Goal: Share content: Share content

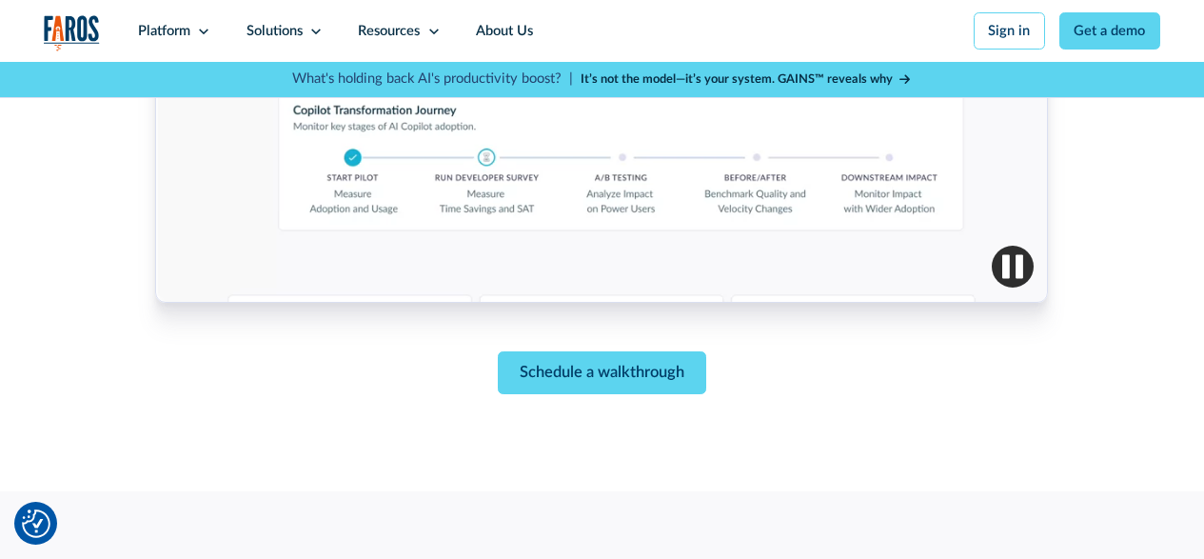
scroll to position [952, 0]
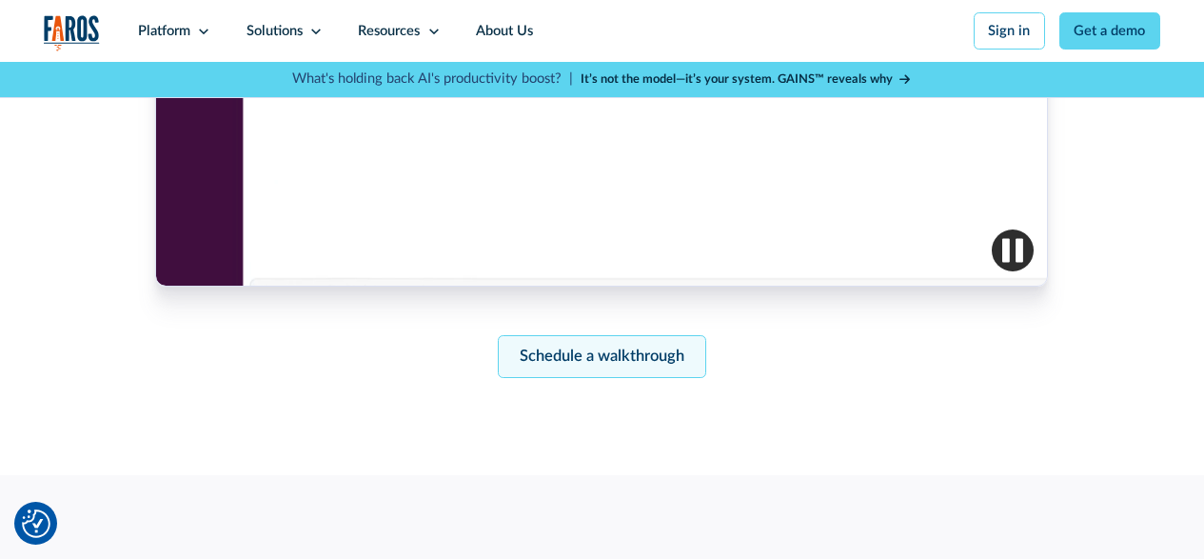
click at [565, 371] on link "Schedule a walkthrough" at bounding box center [602, 356] width 208 height 43
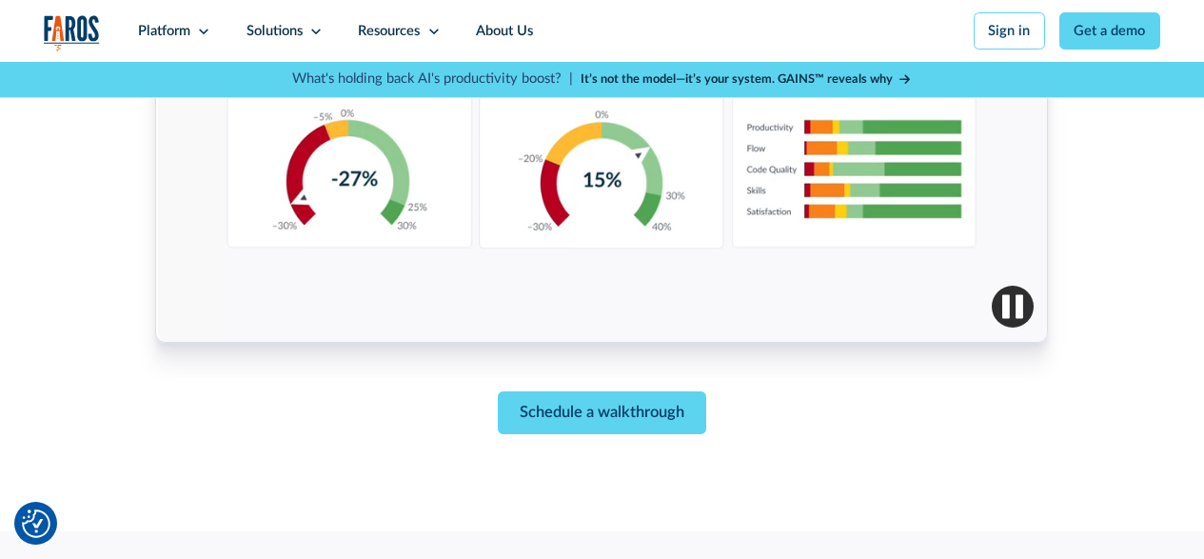
scroll to position [854, 0]
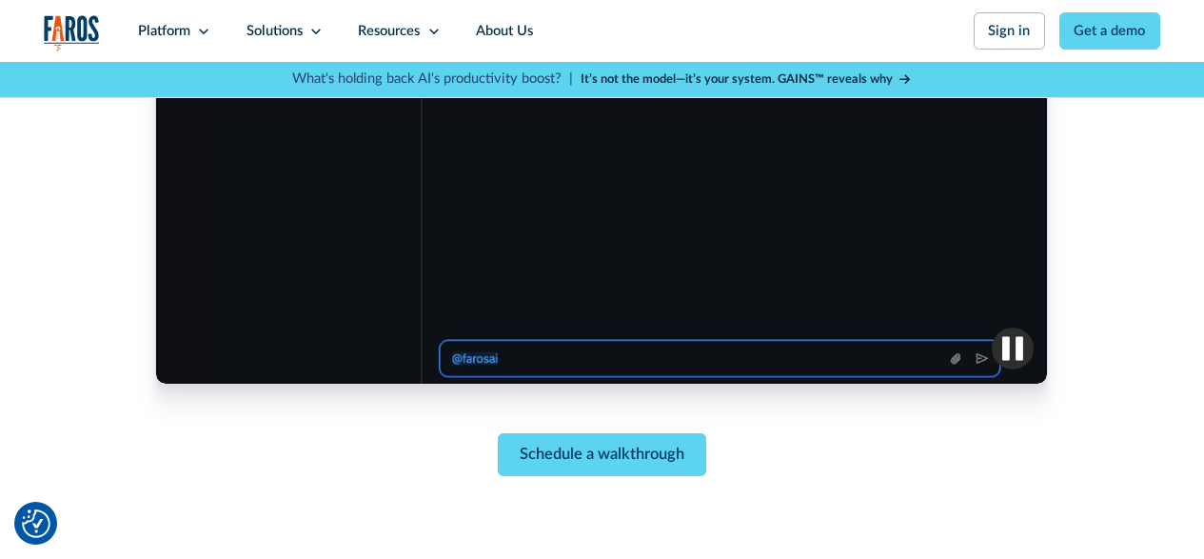
click at [1014, 367] on img "button" at bounding box center [1013, 348] width 42 height 42
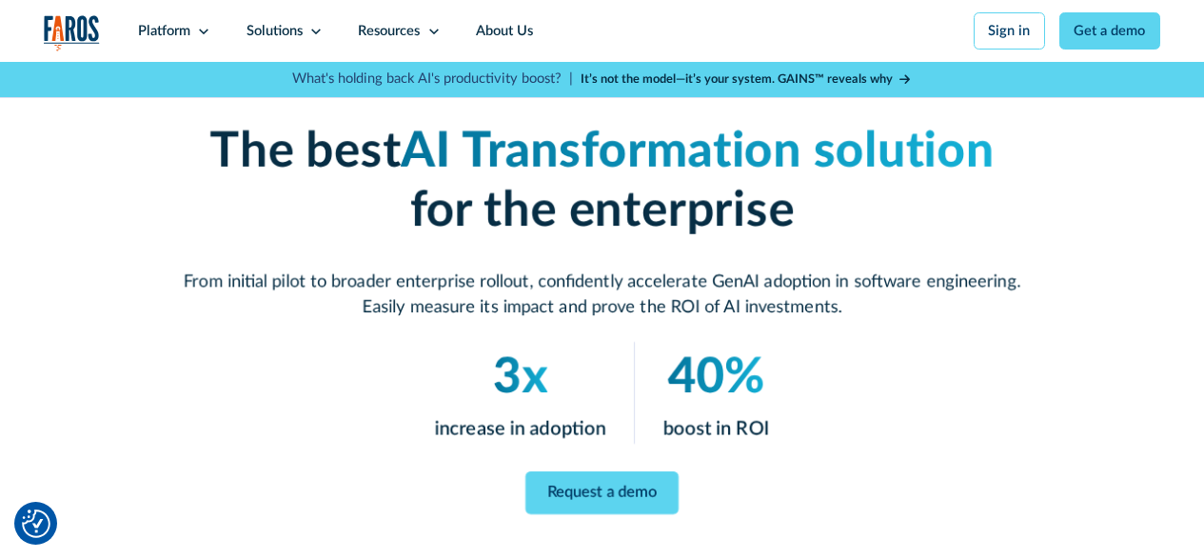
scroll to position [190, 0]
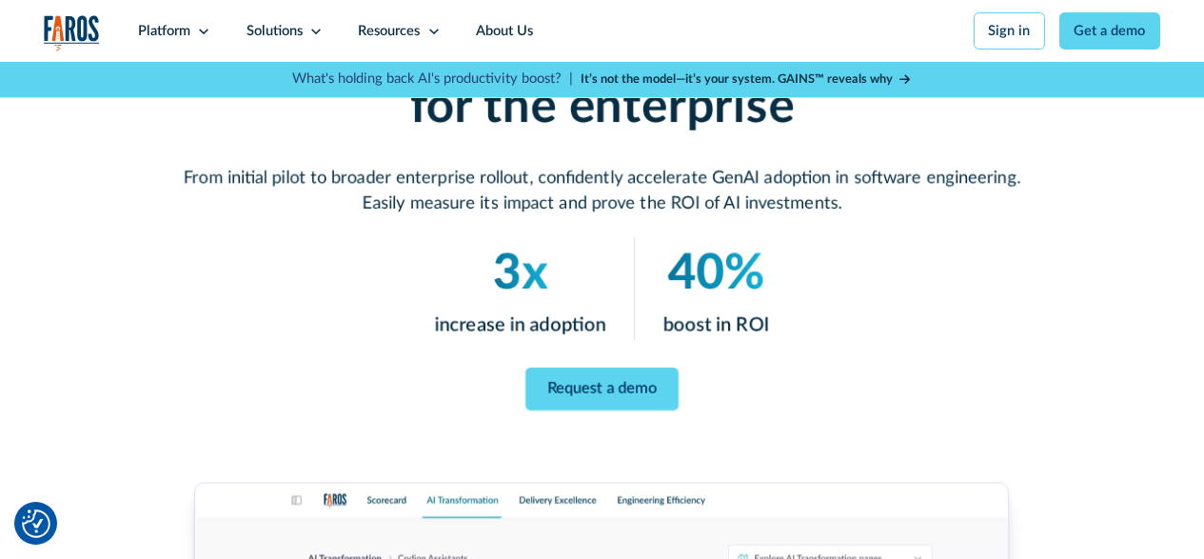
click at [839, 396] on div "Request a demo" at bounding box center [603, 388] width 838 height 43
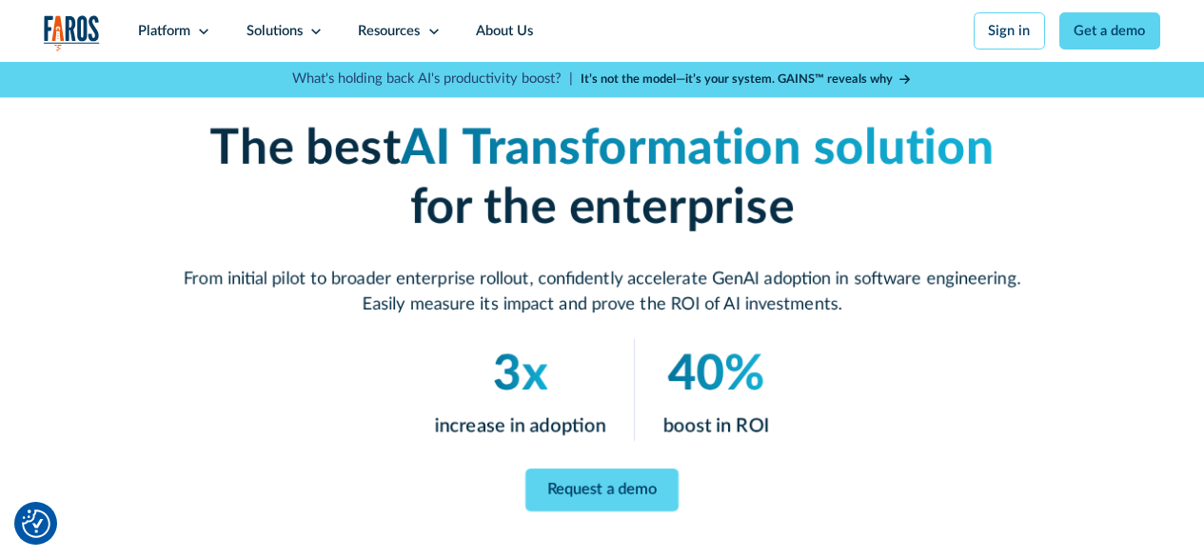
scroll to position [0, 0]
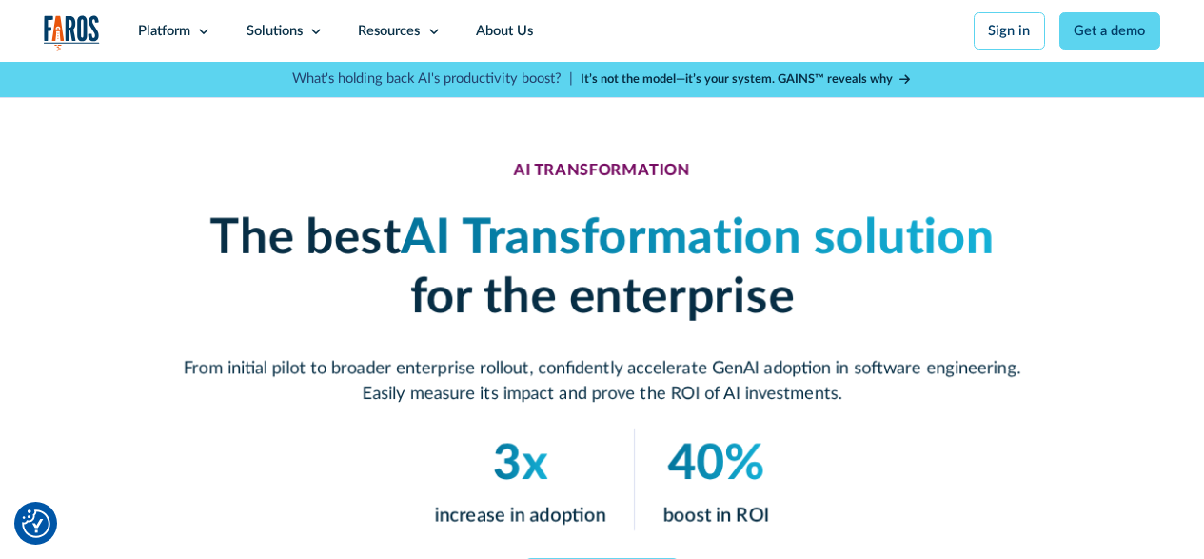
click at [830, 77] on strong "It’s not the model—it’s your system. GAINS™ reveals why" at bounding box center [737, 78] width 312 height 11
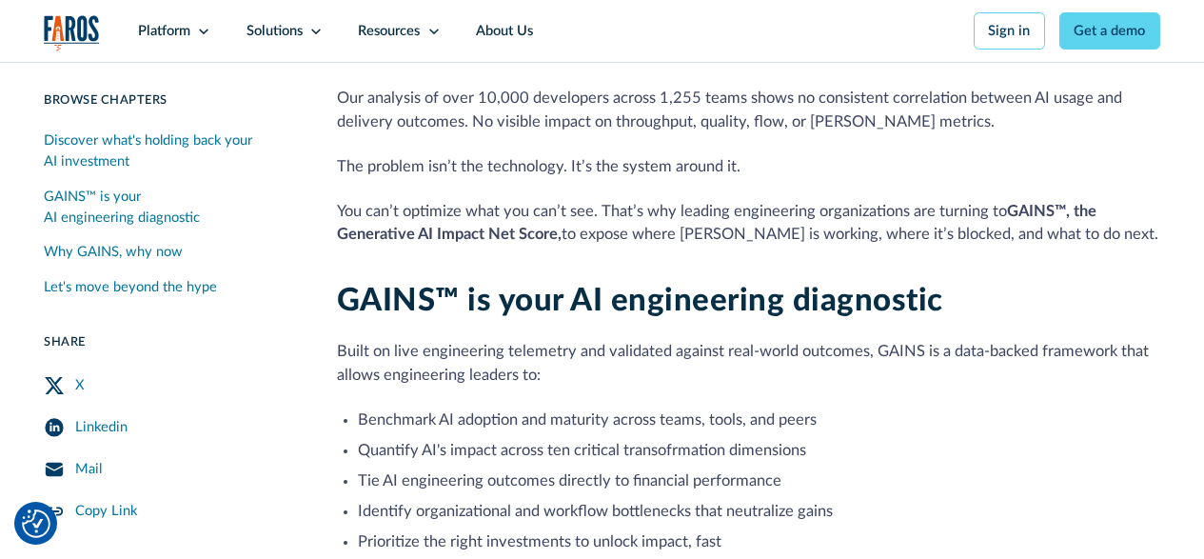
scroll to position [571, 0]
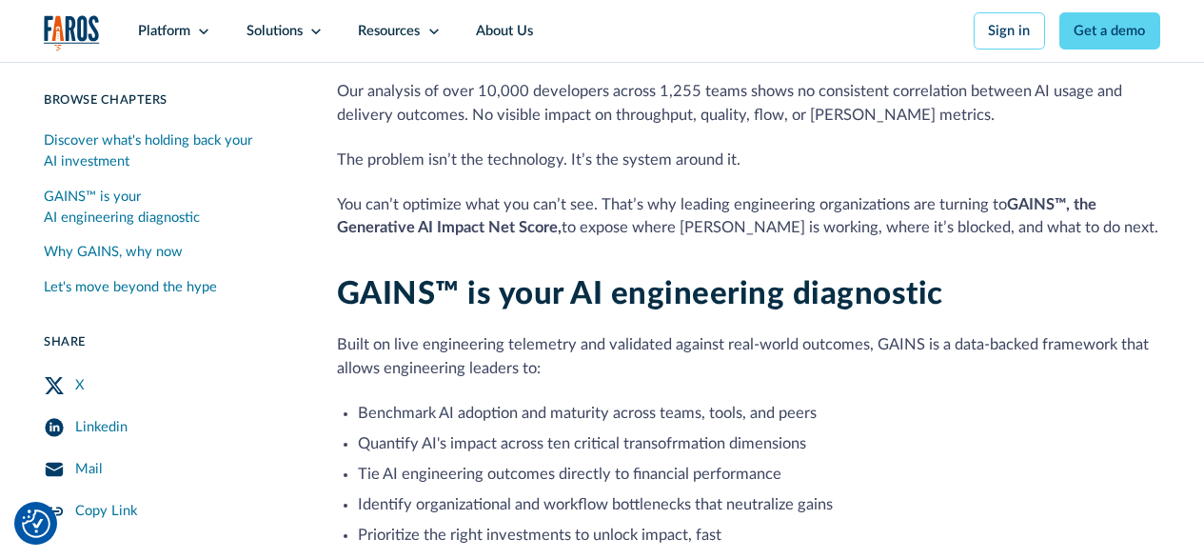
click at [182, 425] on link "Linkedin" at bounding box center [169, 427] width 251 height 42
